Goal: Task Accomplishment & Management: Manage account settings

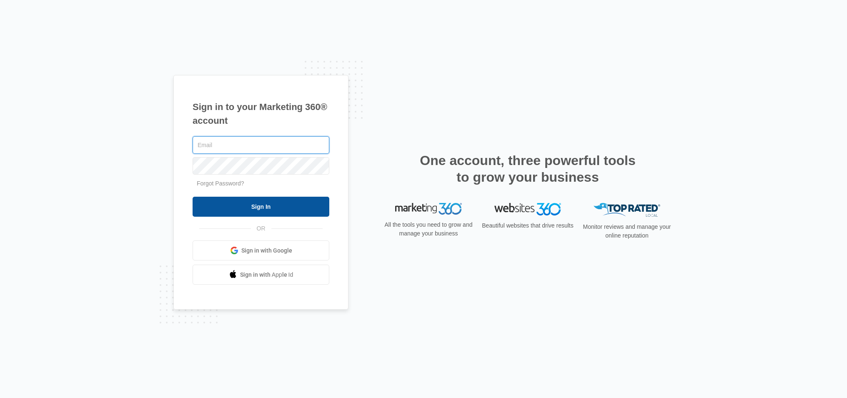
type input "[EMAIL_ADDRESS][DOMAIN_NAME]"
click at [277, 208] on input "Sign In" at bounding box center [261, 207] width 137 height 20
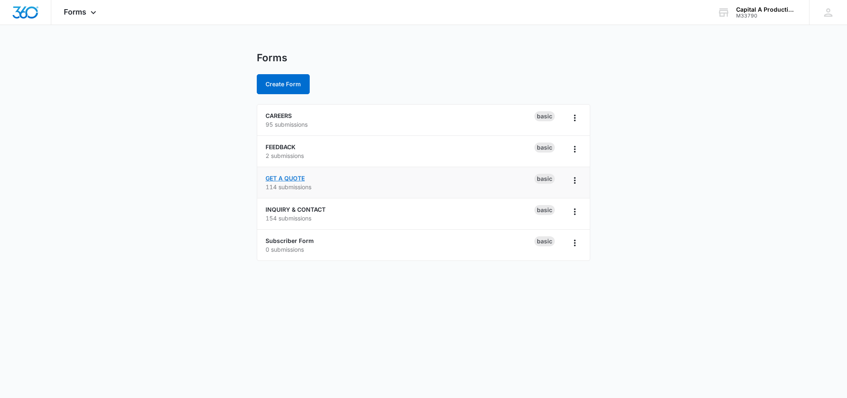
click at [297, 176] on link "GET A QUOTE" at bounding box center [285, 178] width 39 height 7
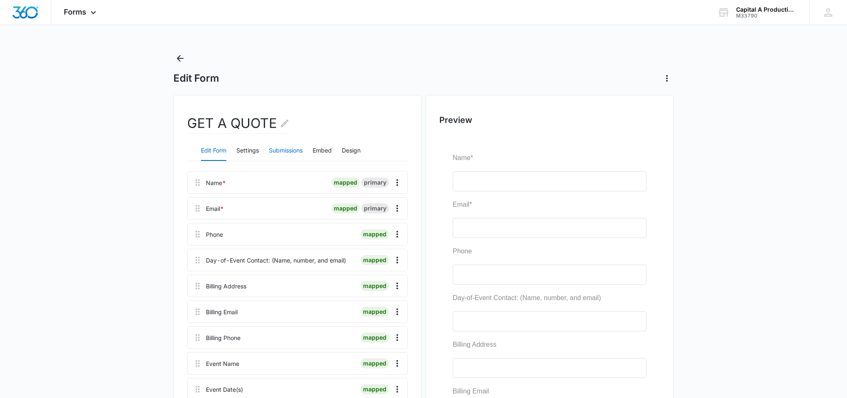
click at [289, 147] on button "Submissions" at bounding box center [286, 151] width 34 height 20
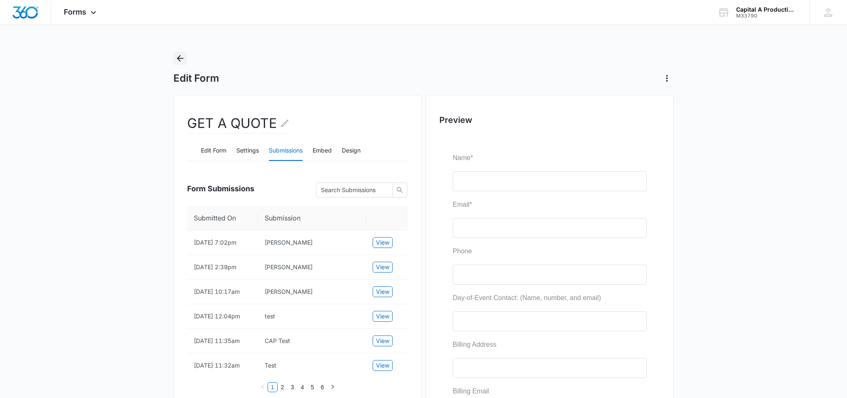
click at [181, 58] on icon "Back" at bounding box center [180, 58] width 10 height 10
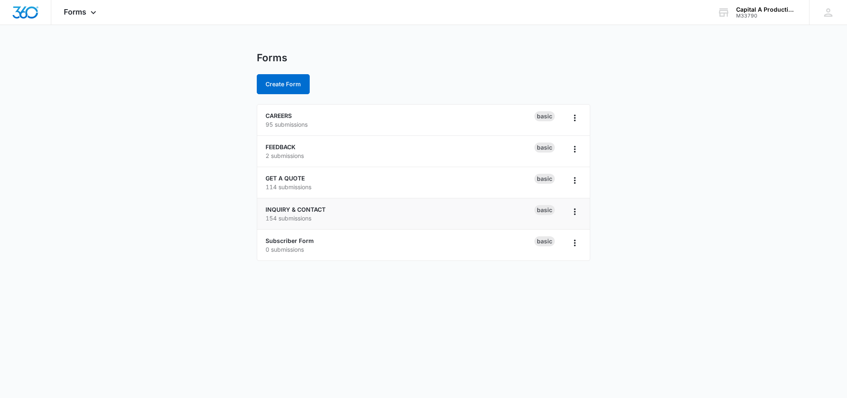
click at [298, 213] on div "INQUIRY & CONTACT 154 submissions" at bounding box center [400, 214] width 269 height 18
click at [299, 210] on link "INQUIRY & CONTACT" at bounding box center [296, 209] width 60 height 7
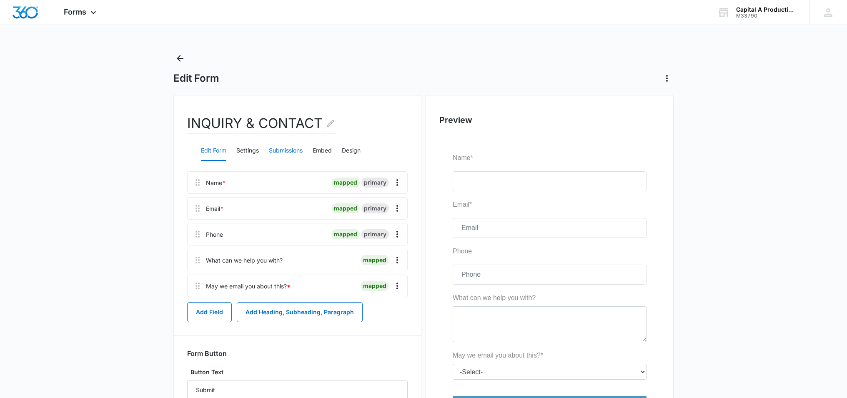
click at [294, 149] on button "Submissions" at bounding box center [286, 151] width 34 height 20
